Goal: Navigation & Orientation: Find specific page/section

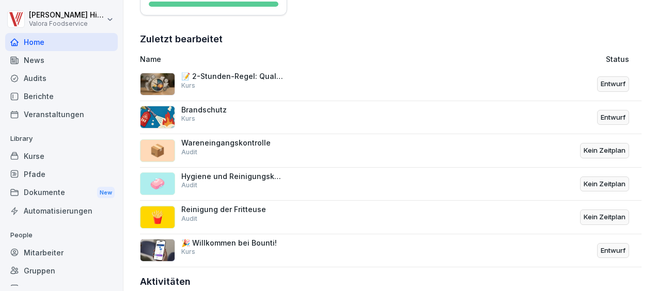
scroll to position [345, 0]
click at [236, 87] on div "📝 2-Stunden-Regel: Qualitätssicherung und Dokumentation Kurs" at bounding box center [232, 80] width 103 height 19
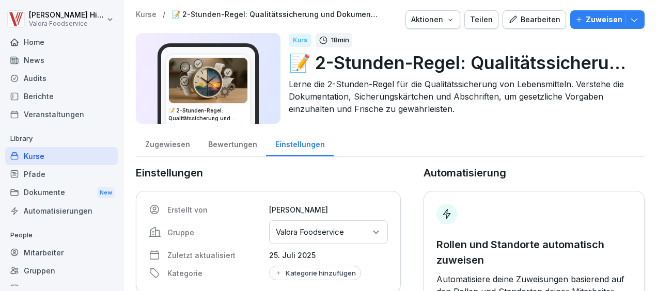
click at [212, 97] on img at bounding box center [208, 80] width 79 height 45
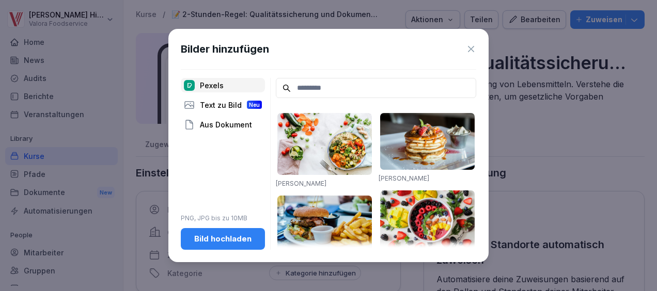
click at [471, 47] on icon at bounding box center [471, 49] width 10 height 10
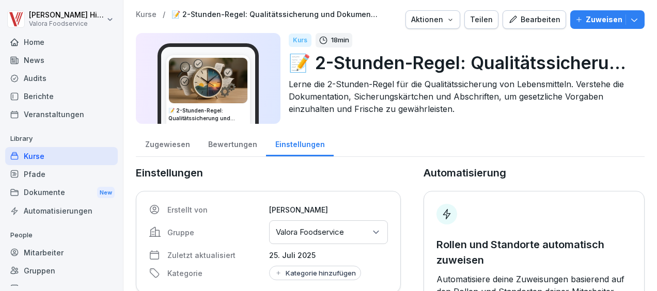
scroll to position [71, 0]
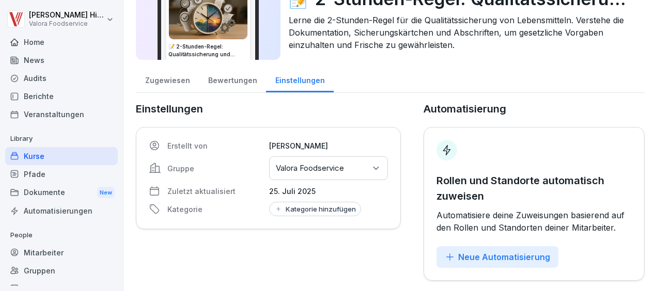
click at [34, 150] on div "Kurse" at bounding box center [61, 156] width 113 height 18
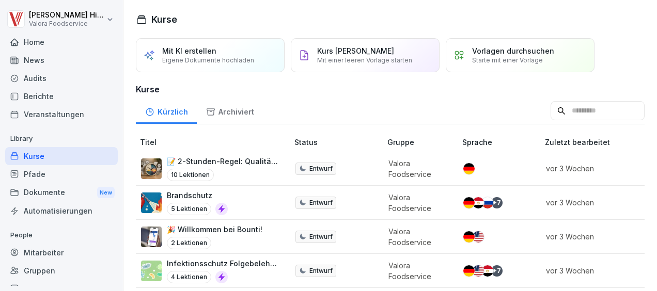
click at [242, 212] on div "Brandschutz 5 Lektionen" at bounding box center [209, 202] width 137 height 25
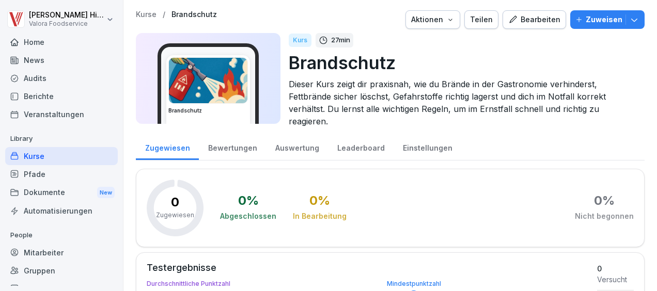
click at [242, 212] on div "Abgeschlossen" at bounding box center [248, 216] width 56 height 10
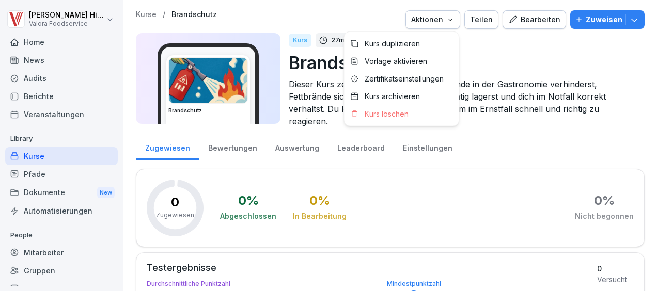
click at [450, 16] on icon "button" at bounding box center [450, 20] width 8 height 8
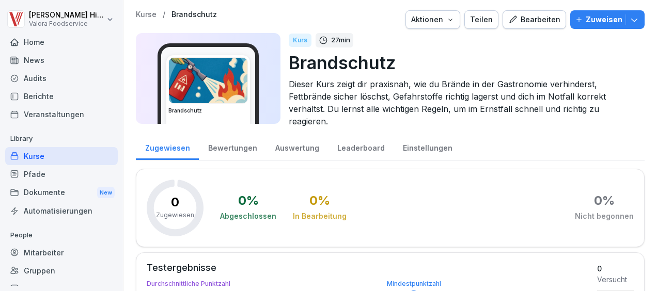
click at [450, 16] on icon "button" at bounding box center [450, 20] width 8 height 8
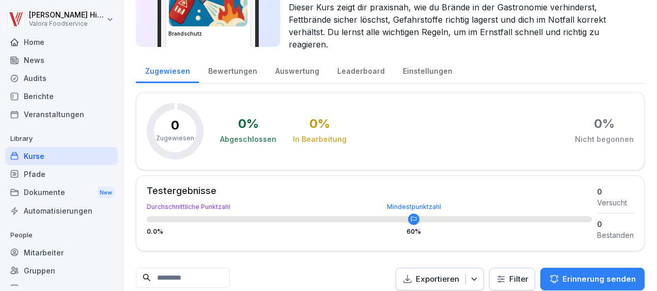
scroll to position [78, 0]
click at [394, 133] on div "0 % Abgeschlossen 0 % In Bearbeitung 0 % Nicht begonnen" at bounding box center [427, 130] width 414 height 57
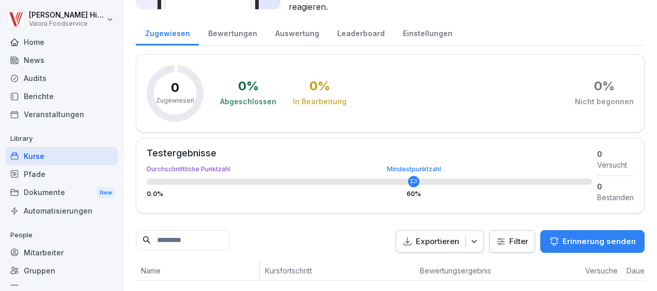
scroll to position [0, 0]
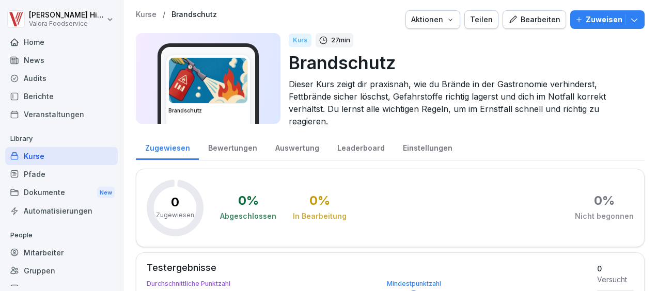
click at [244, 81] on img at bounding box center [208, 80] width 79 height 45
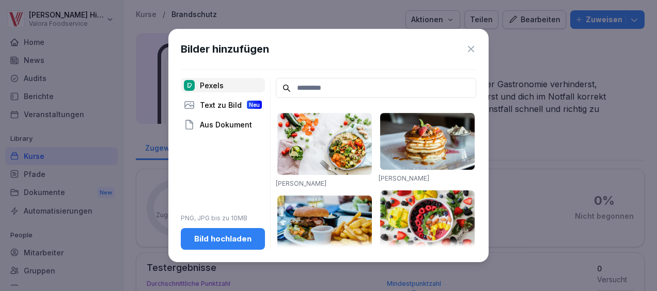
click at [471, 53] on icon at bounding box center [471, 49] width 10 height 10
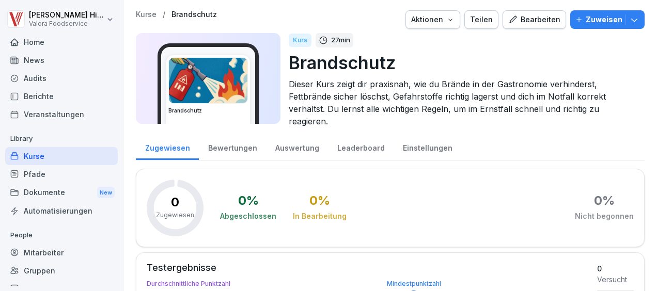
click at [337, 38] on p "27 min" at bounding box center [340, 40] width 19 height 10
click at [300, 41] on div "Kurs" at bounding box center [300, 40] width 23 height 13
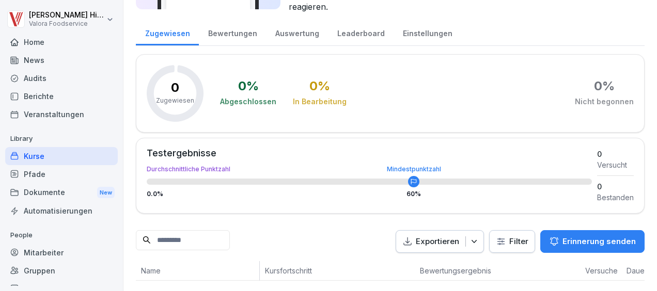
click at [37, 157] on div "Kurse" at bounding box center [61, 156] width 113 height 18
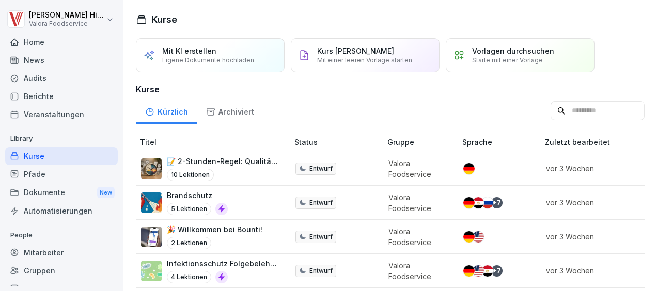
scroll to position [86, 0]
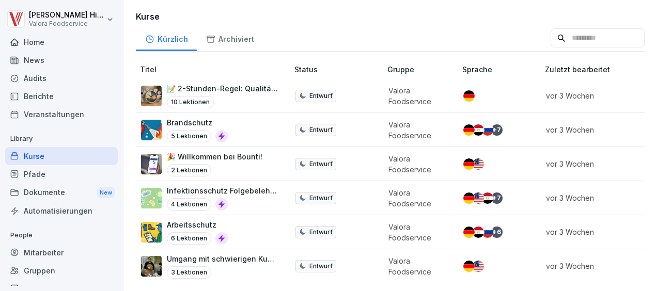
click at [257, 198] on div "4 Lektionen" at bounding box center [222, 204] width 111 height 12
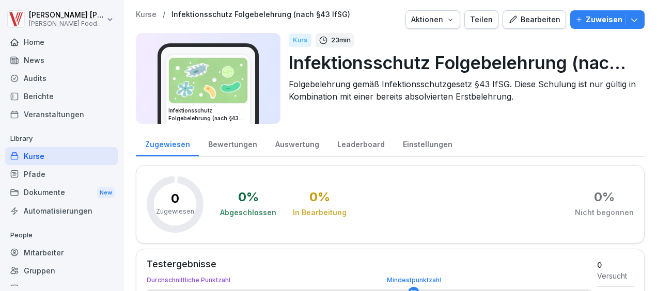
scroll to position [125, 0]
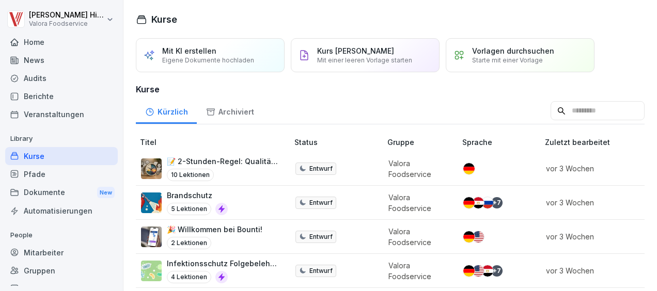
click at [324, 272] on p "Entwurf" at bounding box center [321, 271] width 23 height 9
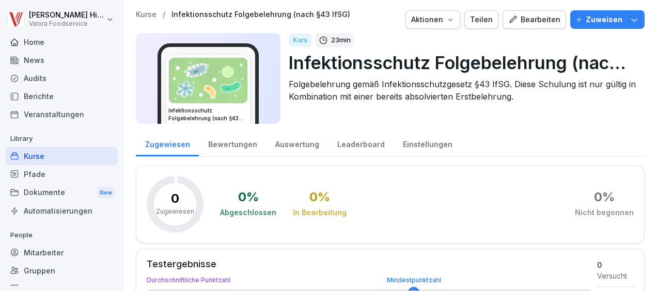
click at [210, 88] on img at bounding box center [208, 80] width 79 height 45
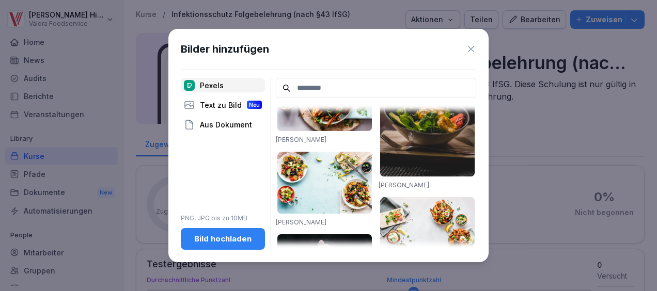
scroll to position [313, 0]
click at [468, 50] on icon at bounding box center [471, 49] width 10 height 10
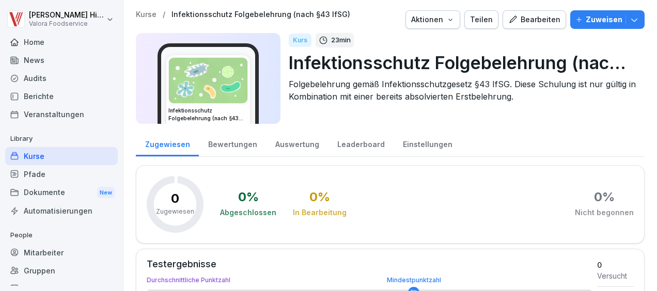
click at [40, 40] on div "Home" at bounding box center [61, 42] width 113 height 18
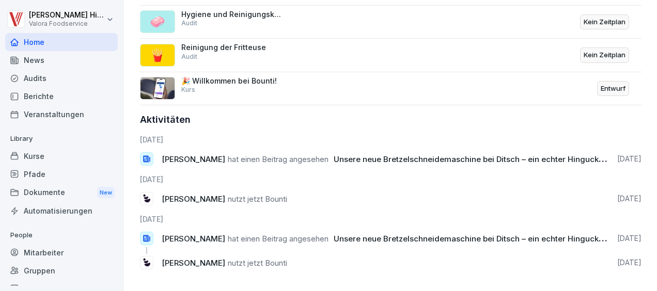
scroll to position [507, 0]
click at [150, 158] on icon at bounding box center [149, 159] width 1 height 5
drag, startPoint x: 148, startPoint y: 163, endPoint x: 199, endPoint y: 143, distance: 55.5
click at [199, 143] on div "30.7.2025 Lennart Hintzen hat einen Beitrag angesehen Unsere neue Bretzelschnei…" at bounding box center [391, 206] width 502 height 144
click at [205, 158] on span "Lennart Hintzen" at bounding box center [194, 159] width 64 height 10
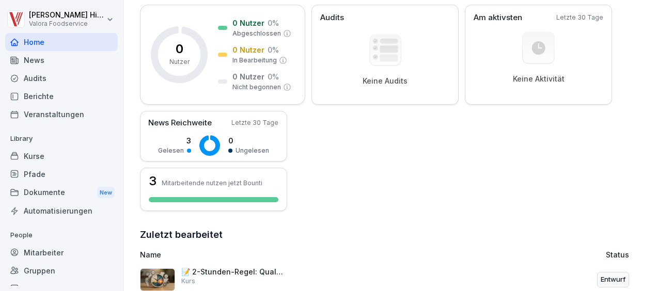
scroll to position [156, 0]
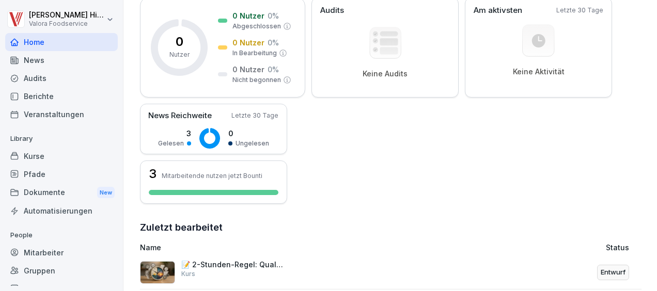
click at [166, 265] on img at bounding box center [157, 272] width 35 height 23
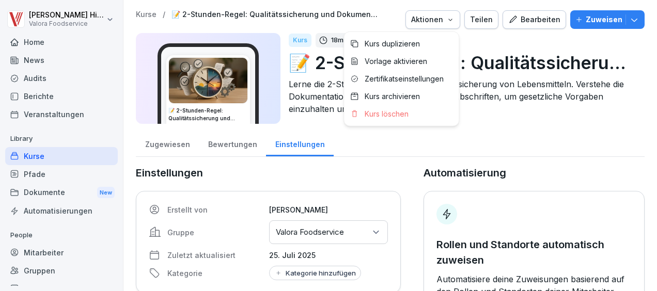
click at [423, 13] on button "Aktionen" at bounding box center [433, 19] width 55 height 19
click at [411, 56] on div "Vorlage aktivieren" at bounding box center [401, 62] width 115 height 18
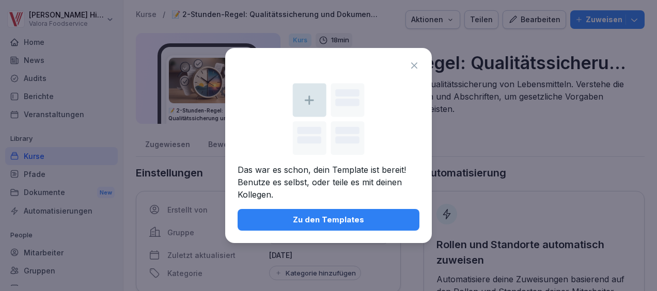
click at [414, 62] on icon at bounding box center [414, 65] width 10 height 10
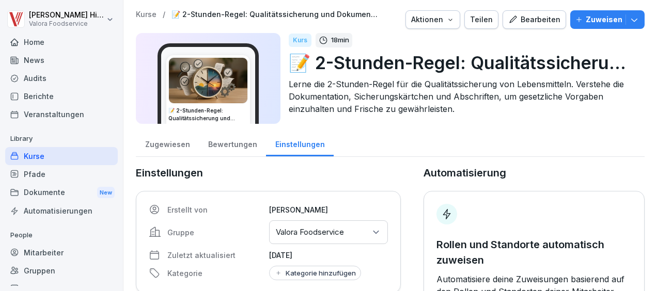
click at [22, 40] on div "Home" at bounding box center [61, 42] width 113 height 18
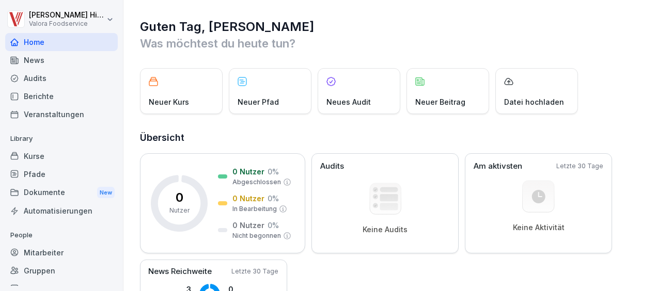
click at [180, 88] on div "Neuer Kurs" at bounding box center [181, 91] width 83 height 46
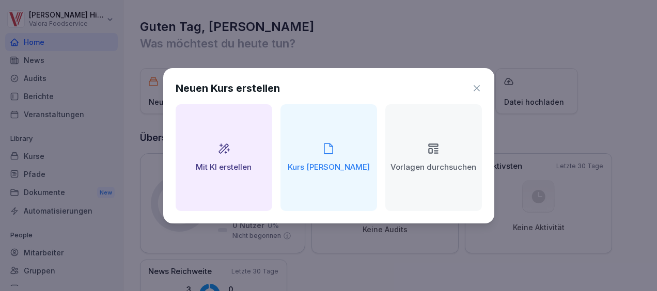
click at [480, 83] on icon at bounding box center [477, 88] width 10 height 10
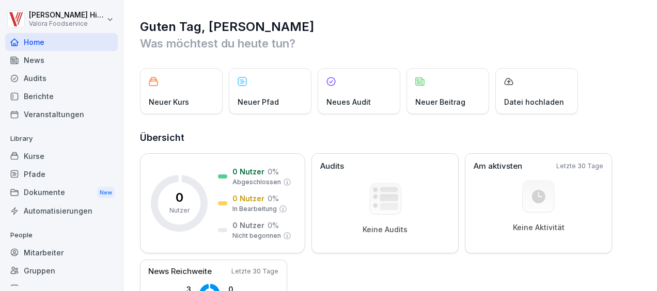
scroll to position [58, 0]
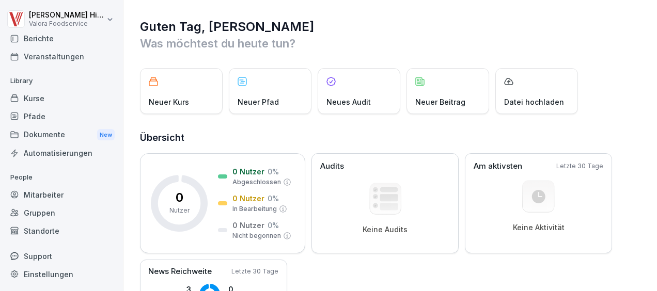
click at [53, 191] on div "Mitarbeiter" at bounding box center [61, 195] width 113 height 18
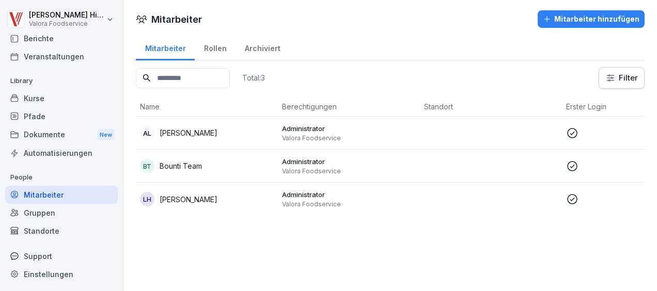
click at [236, 128] on div "AL Andreas Lua" at bounding box center [207, 133] width 134 height 14
click at [51, 94] on div "Kurse" at bounding box center [61, 98] width 113 height 18
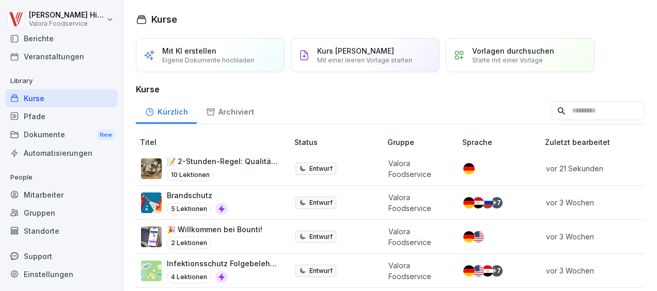
click at [234, 114] on div "Archiviert" at bounding box center [230, 111] width 66 height 26
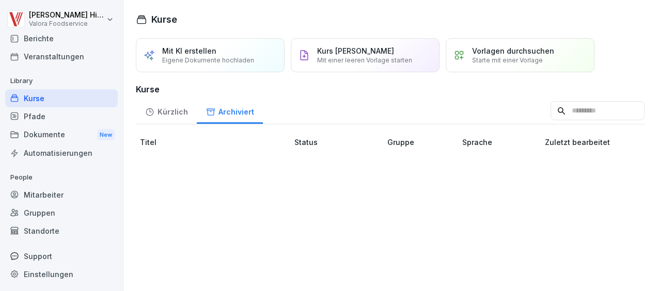
click at [174, 113] on div "Kürzlich" at bounding box center [166, 111] width 61 height 26
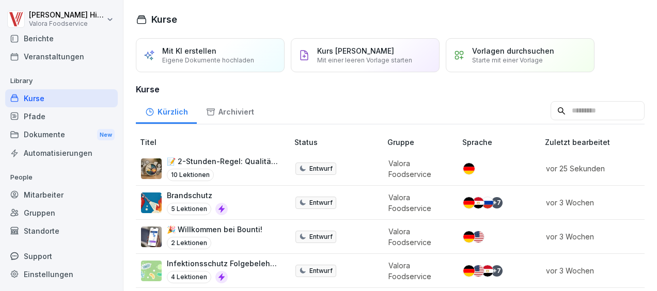
drag, startPoint x: 200, startPoint y: 157, endPoint x: 190, endPoint y: 154, distance: 10.3
click at [190, 154] on td "📝 2-Stunden-Regel: Qualitätssicherung und Dokumentation 10 Lektionen" at bounding box center [213, 169] width 154 height 34
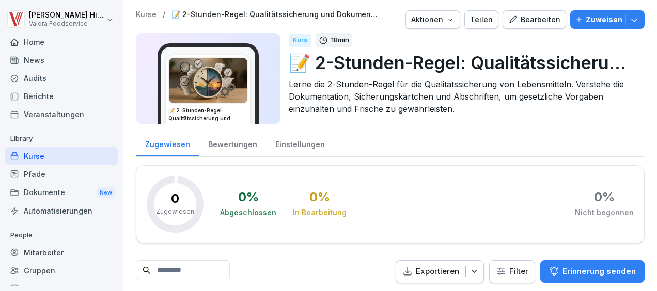
scroll to position [44, 0]
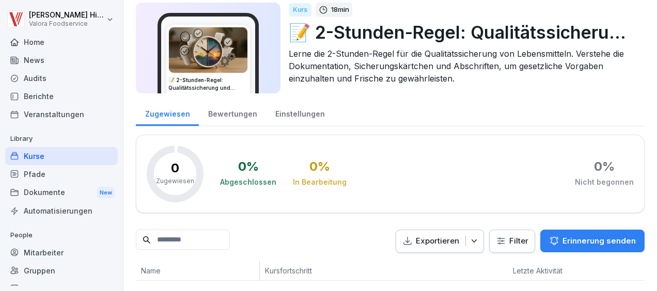
click at [41, 174] on div "Pfade" at bounding box center [61, 174] width 113 height 18
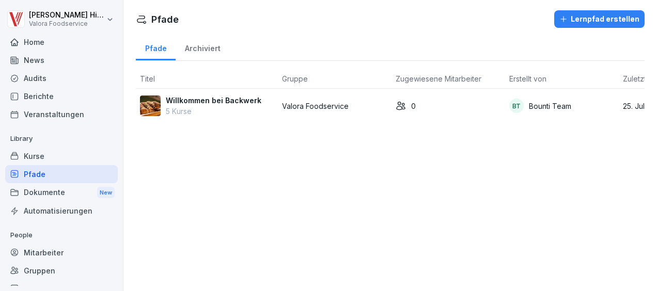
click at [147, 106] on img at bounding box center [150, 106] width 21 height 21
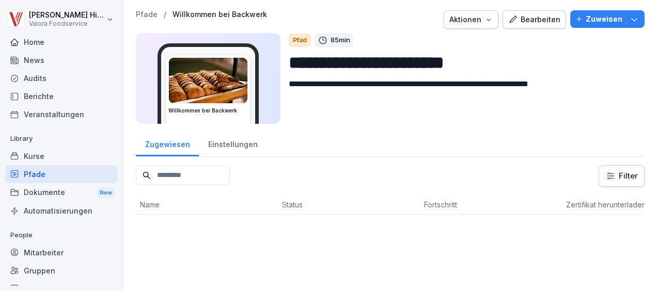
click at [230, 91] on img at bounding box center [208, 80] width 79 height 45
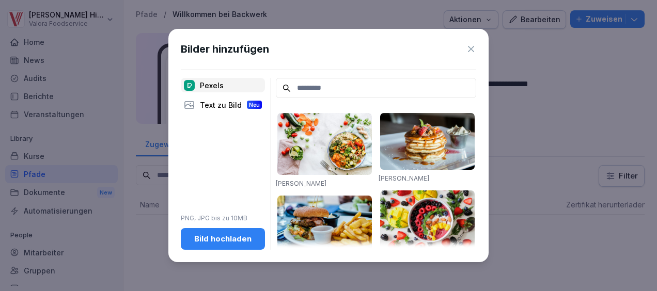
click at [472, 47] on icon at bounding box center [471, 49] width 10 height 10
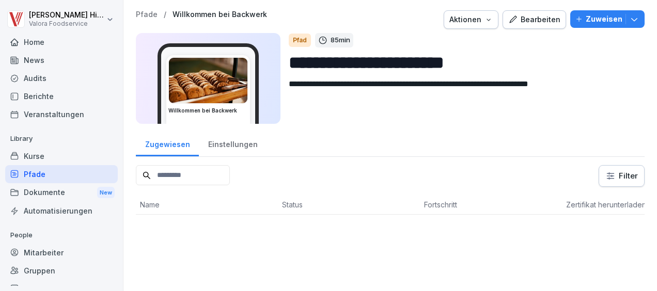
click at [376, 60] on input "**********" at bounding box center [463, 63] width 348 height 26
click at [406, 65] on input "**********" at bounding box center [463, 63] width 348 height 26
click at [41, 176] on div "Pfade" at bounding box center [61, 174] width 113 height 18
